Goal: Use online tool/utility: Utilize a website feature to perform a specific function

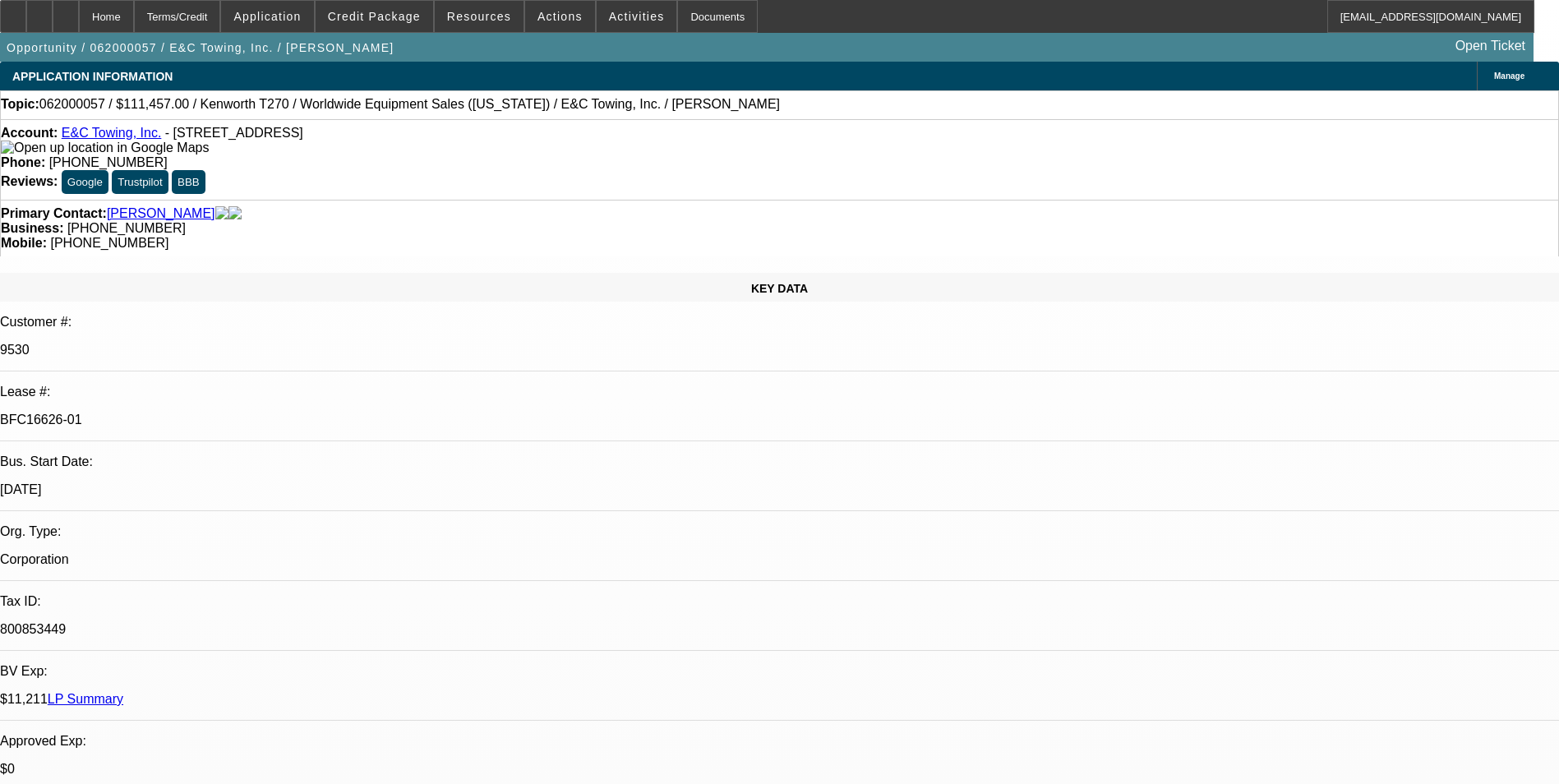
select select "0"
select select "7"
select select "0.1"
select select "4"
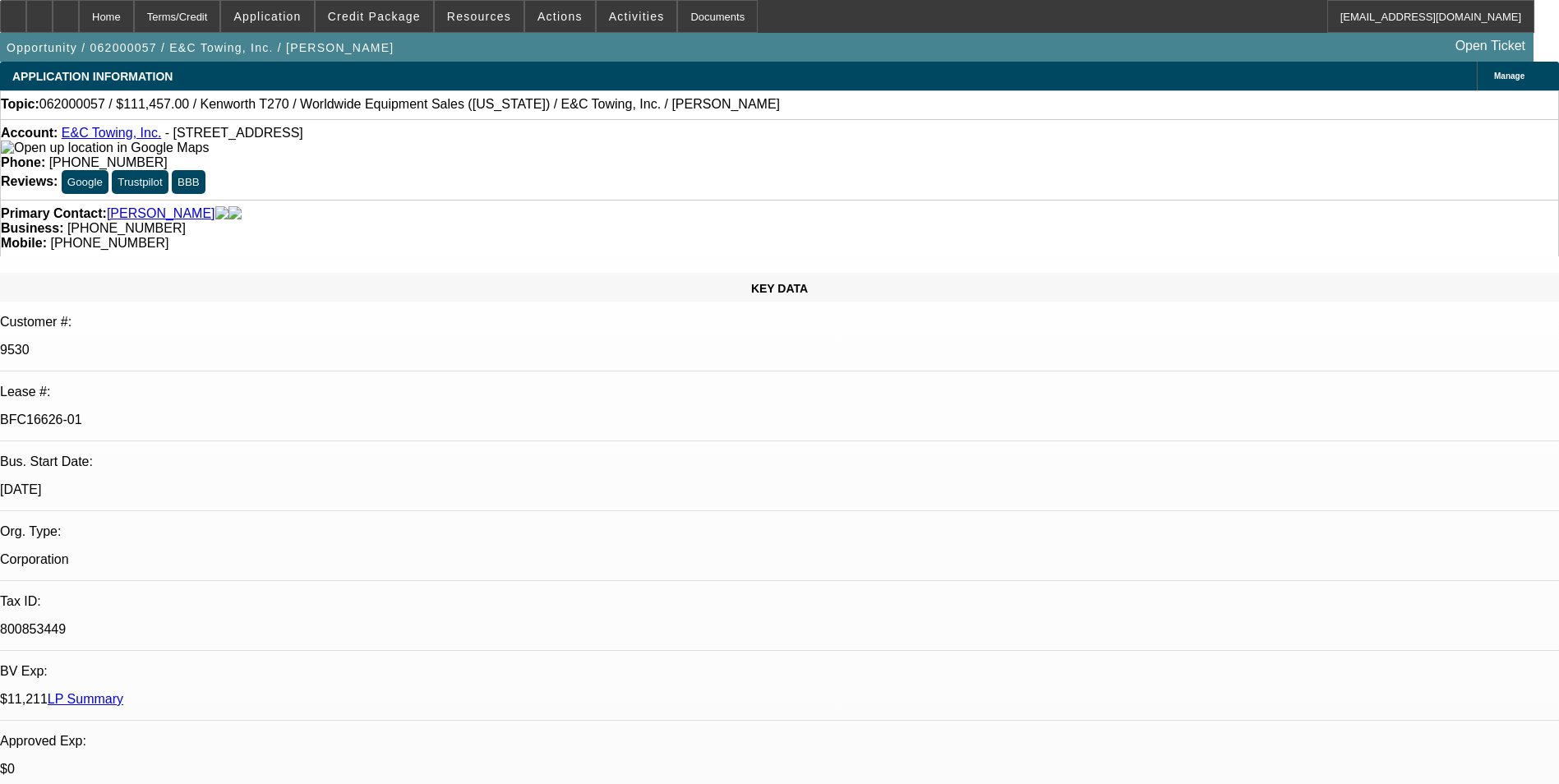
select select "0"
select select "6"
select select "0"
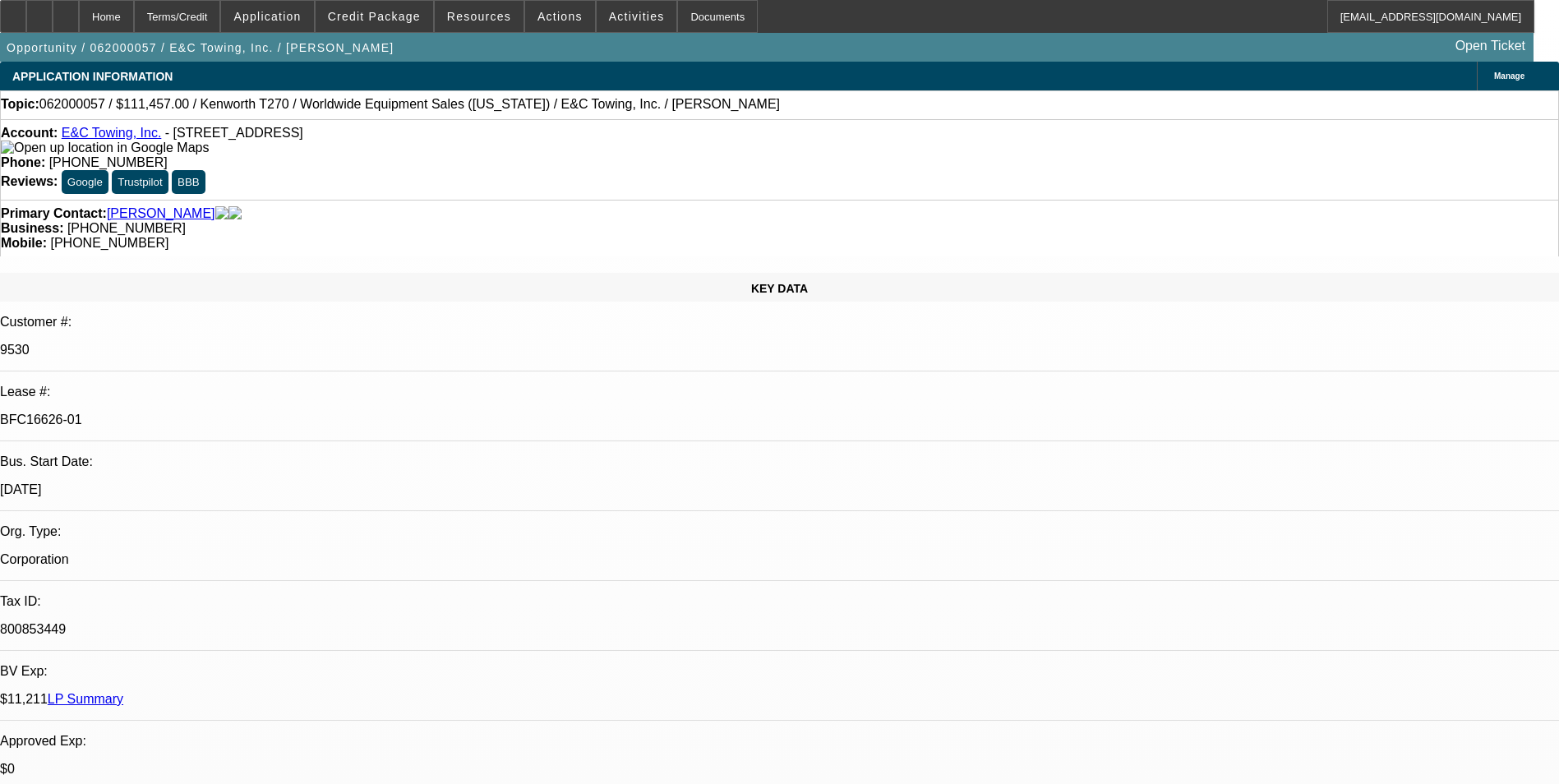
select select "0"
select select "6"
select select "0"
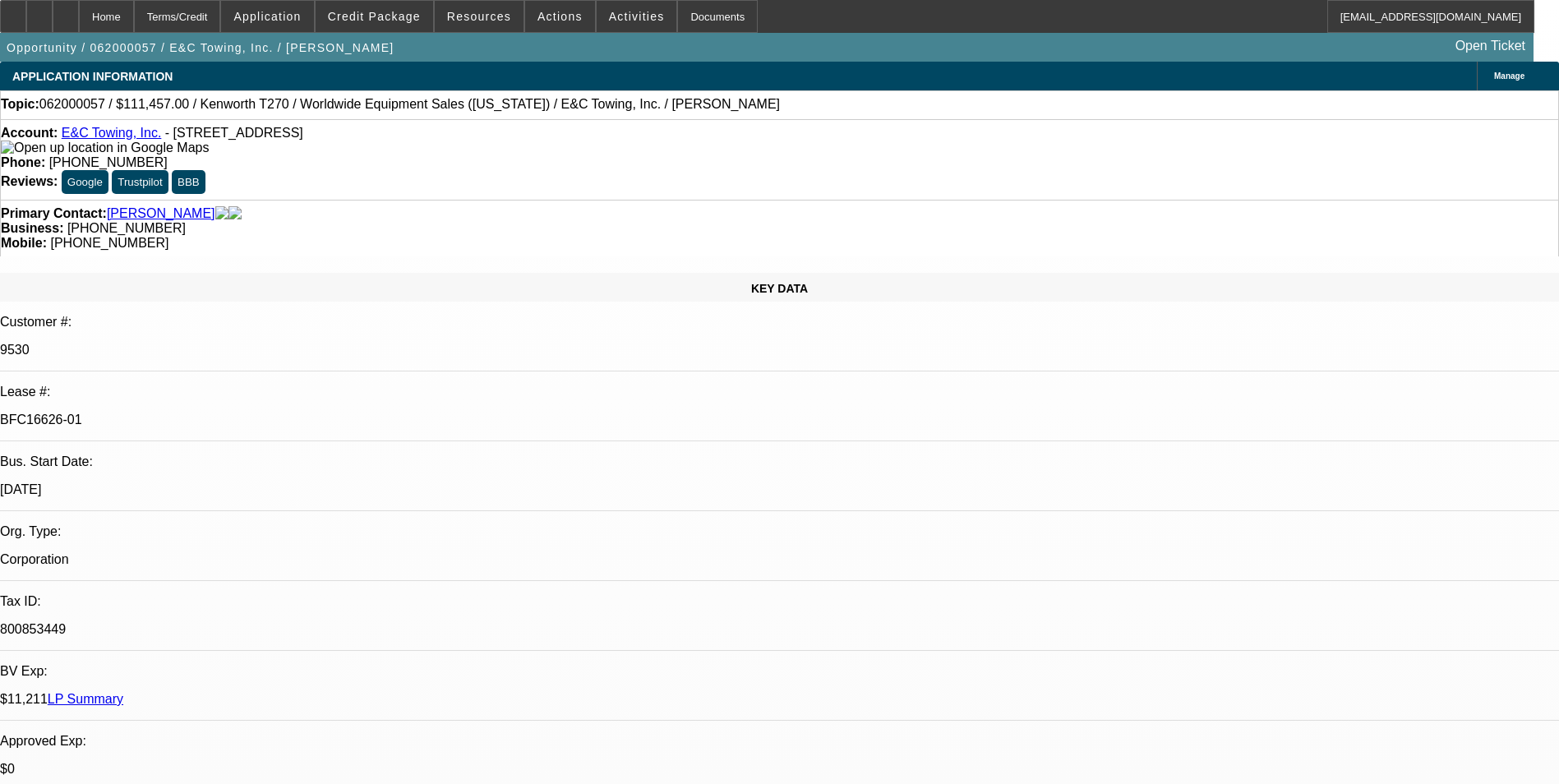
select select "7"
select select "0.1"
select select "4"
